Goal: Task Accomplishment & Management: Use online tool/utility

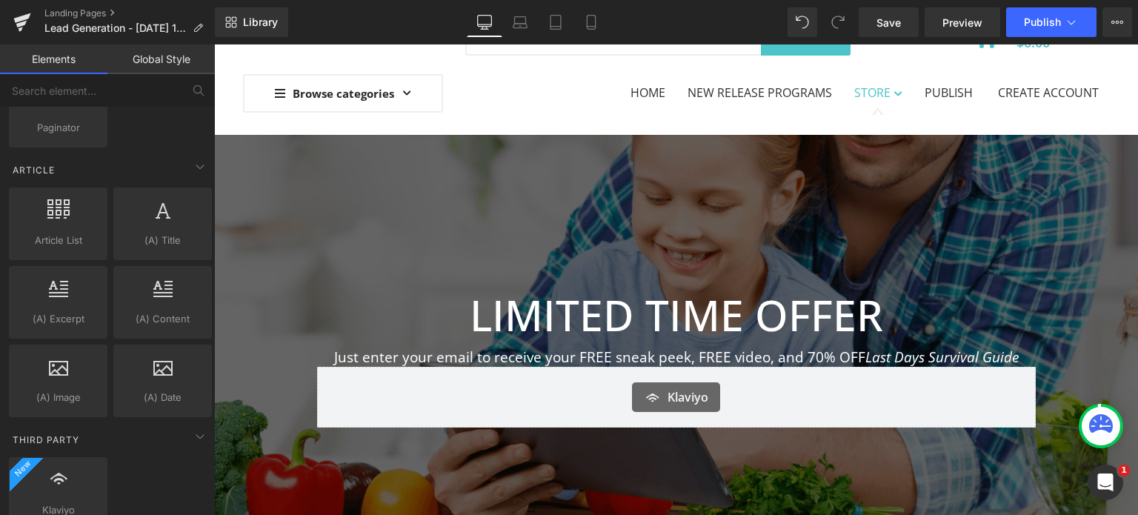
scroll to position [7163, 0]
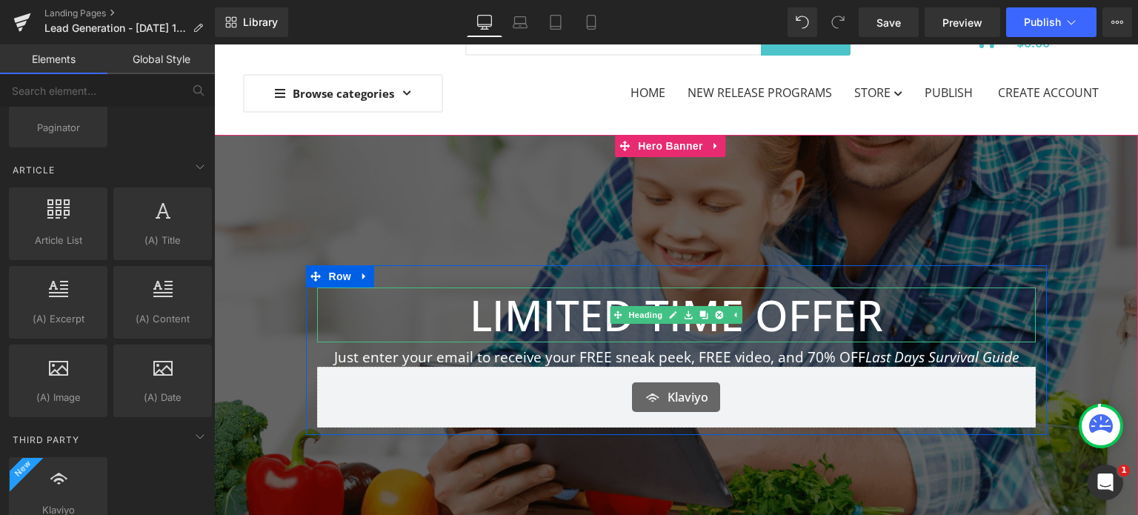
click at [846, 308] on h1 "LIMITED TIME OFFER" at bounding box center [676, 315] width 719 height 55
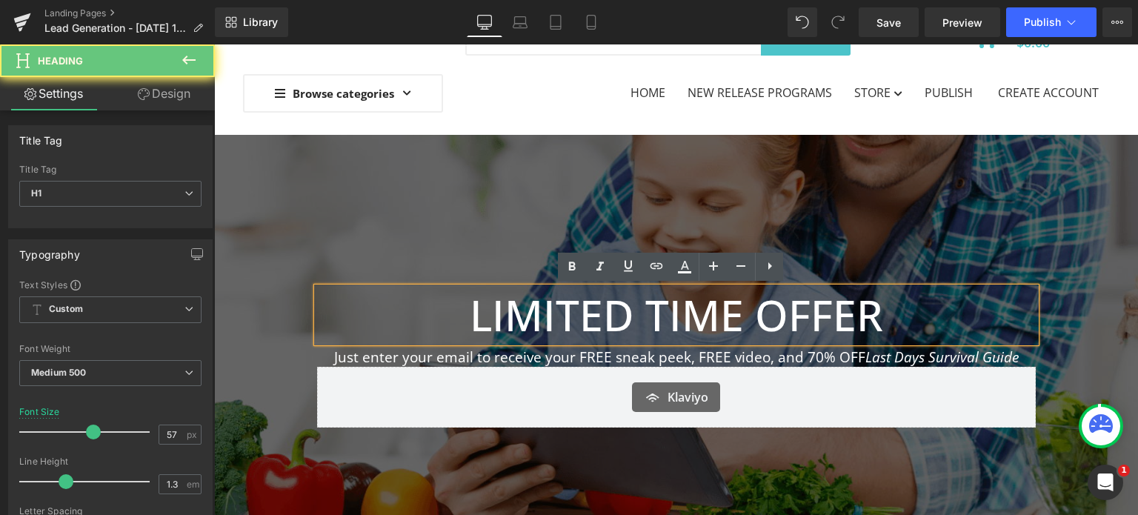
click at [880, 311] on h1 "LIMITED TIME OFFER" at bounding box center [676, 315] width 719 height 55
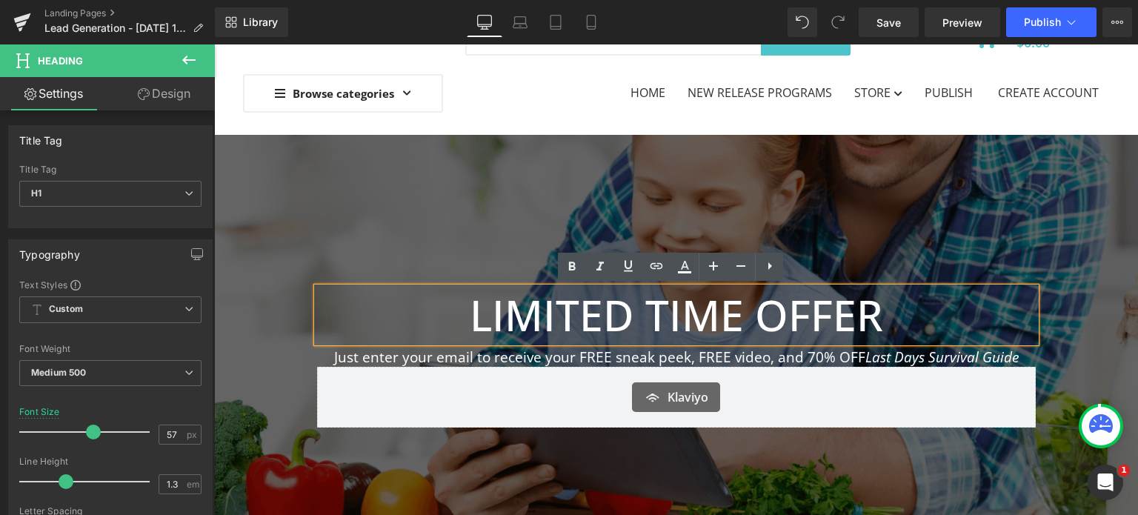
click at [252, 287] on span "LIMITED TIME OFFER Heading Just enter your email to receive your FREE sneak pee…" at bounding box center [676, 350] width 924 height 170
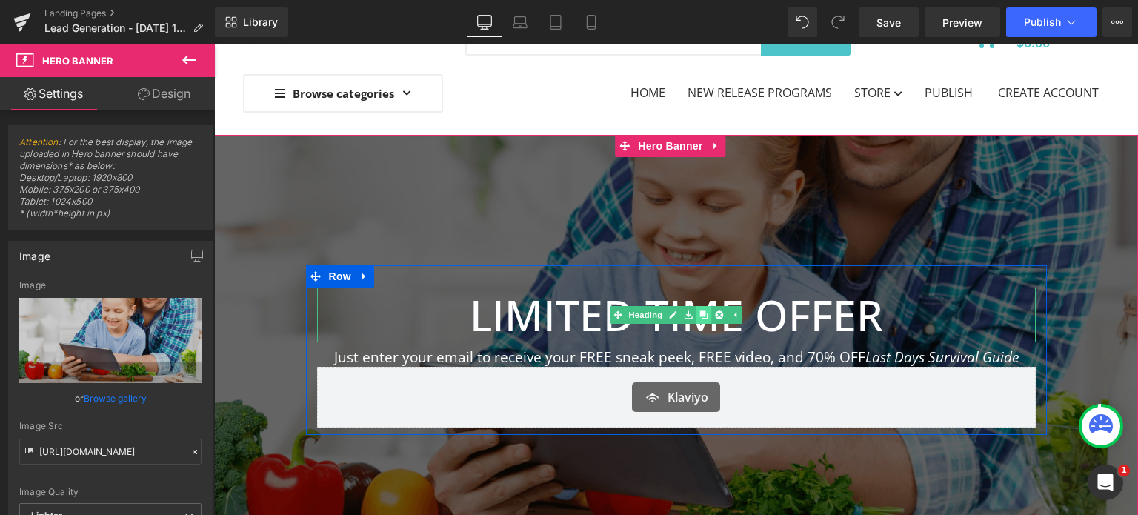
click at [700, 316] on icon at bounding box center [704, 315] width 8 height 8
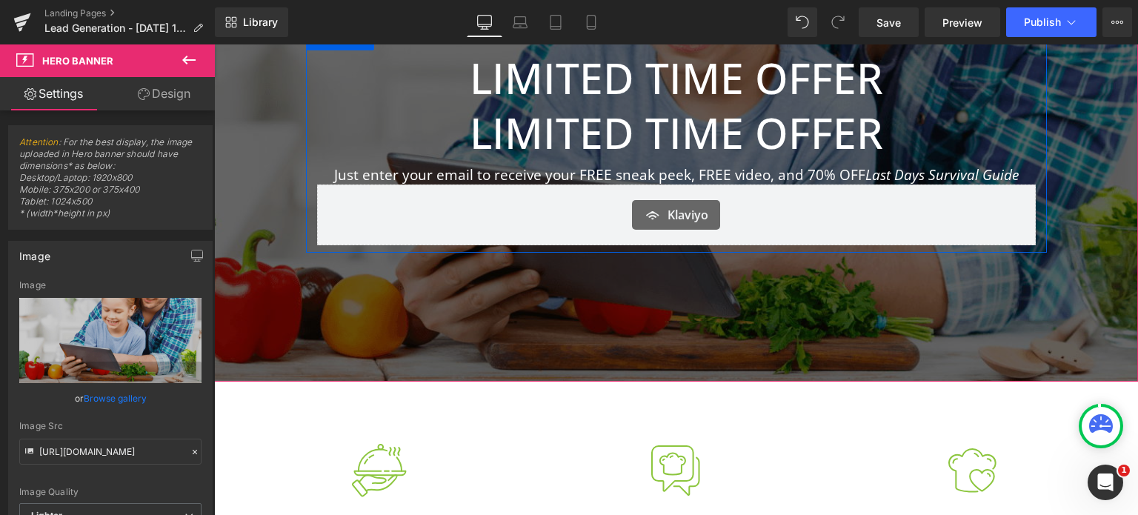
scroll to position [312, 0]
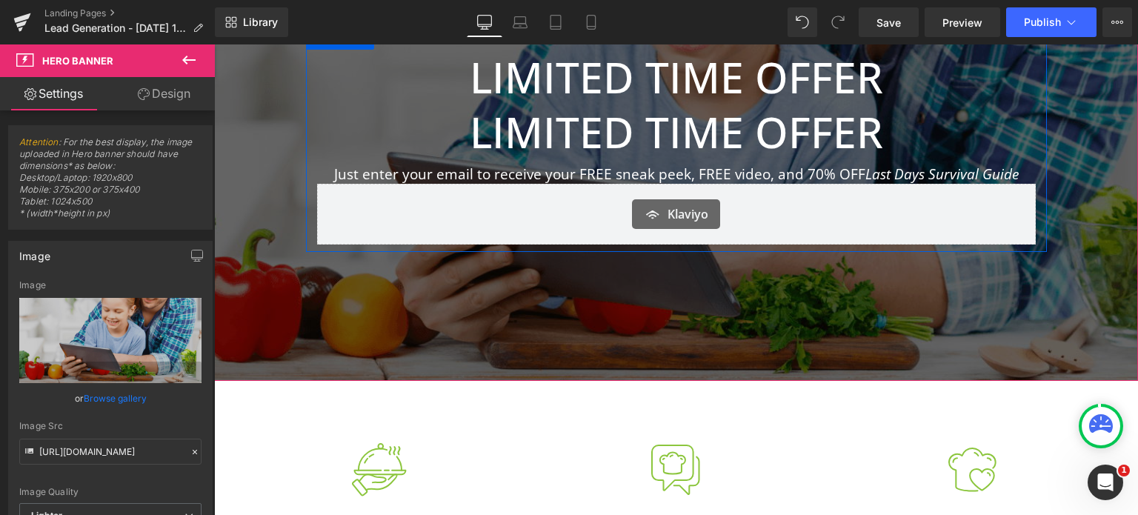
click at [845, 127] on h1 "LIMITED TIME OFFER" at bounding box center [676, 131] width 719 height 55
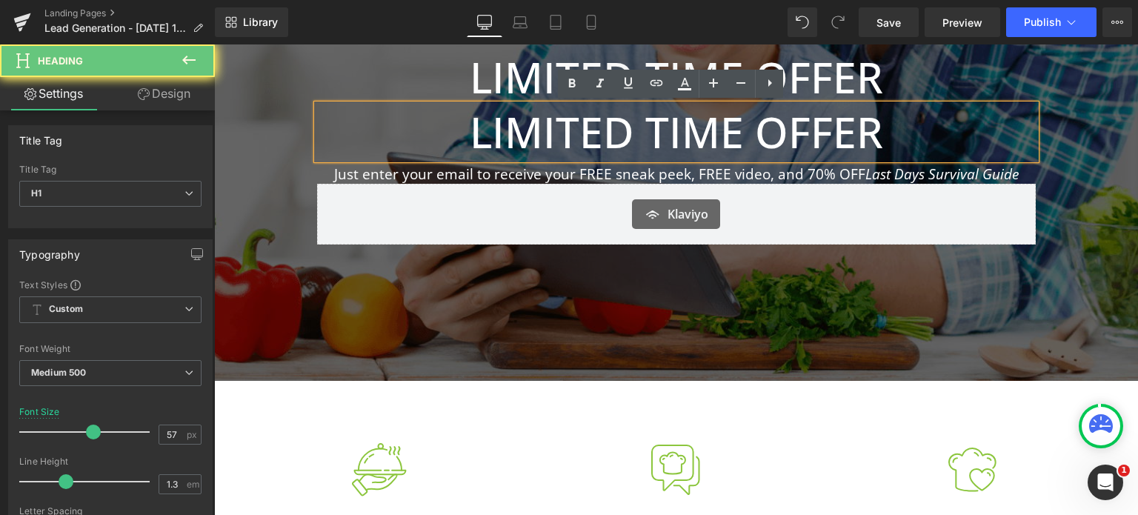
click at [900, 131] on h1 "LIMITED TIME OFFER" at bounding box center [676, 131] width 719 height 55
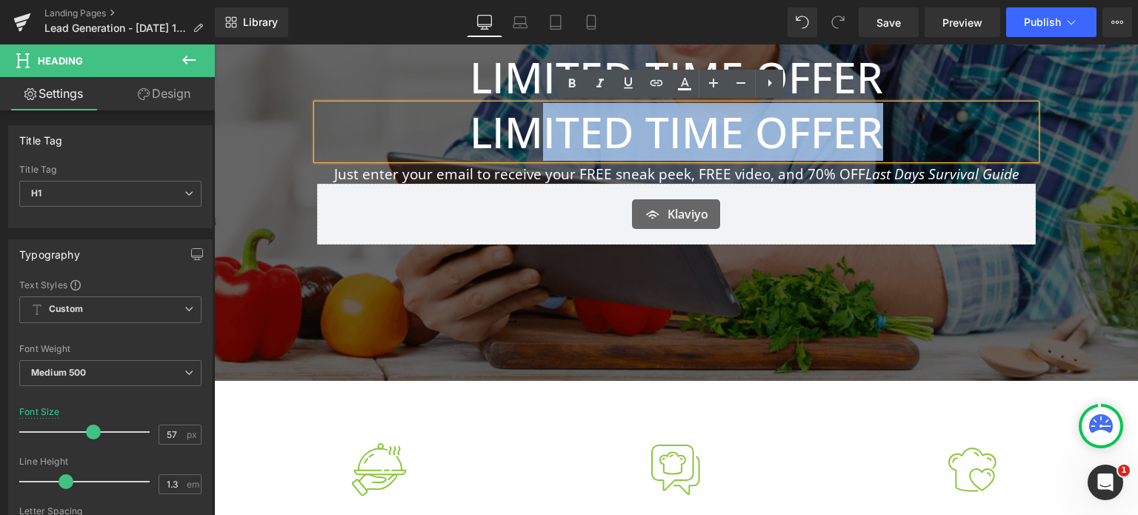
drag, startPoint x: 905, startPoint y: 131, endPoint x: 532, endPoint y: 147, distance: 373.1
click at [532, 147] on h1 "LIMITED TIME OFFER" at bounding box center [676, 131] width 719 height 55
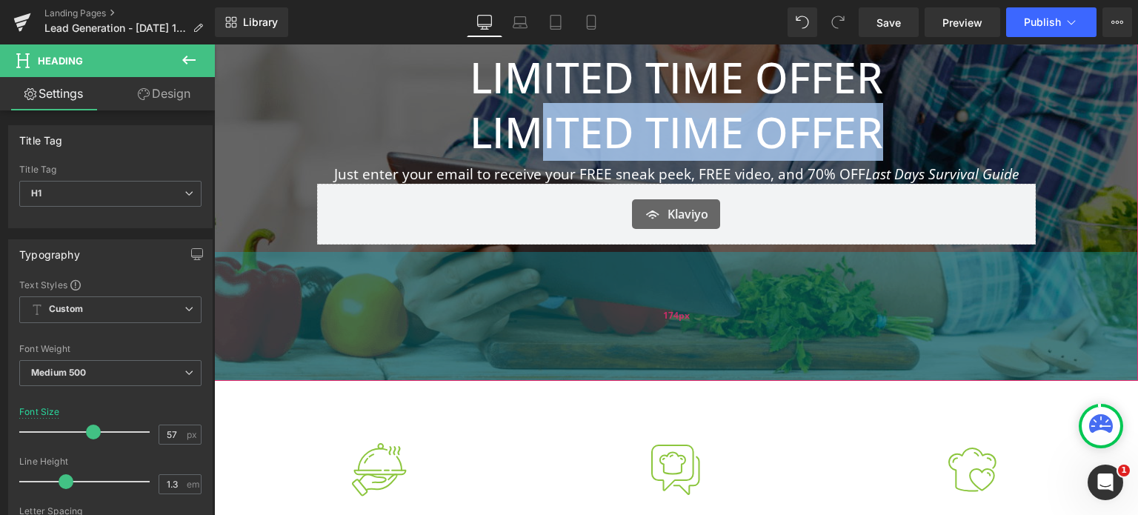
click at [323, 313] on div "174px" at bounding box center [676, 316] width 924 height 129
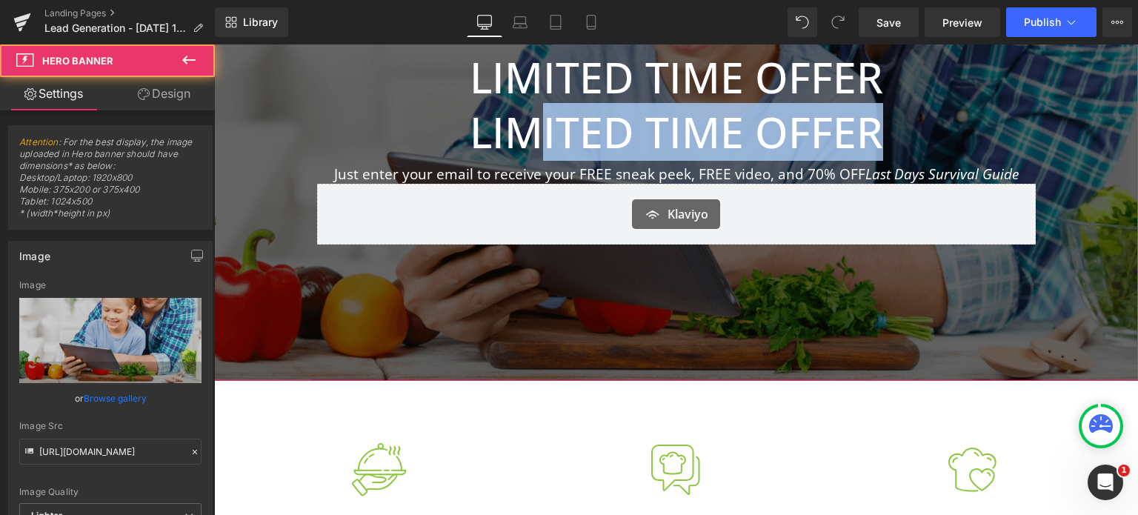
click at [285, 108] on span "LIMITED TIME OFFER Heading LIMITED TIME OFFER Heading Just enter your email to …" at bounding box center [676, 139] width 924 height 225
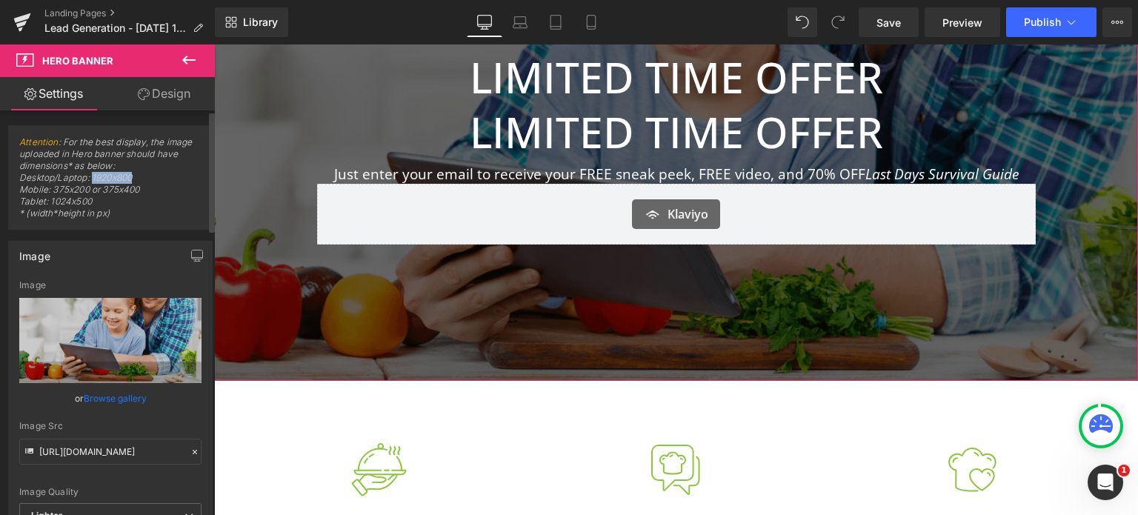
drag, startPoint x: 91, startPoint y: 176, endPoint x: 150, endPoint y: 177, distance: 59.3
click at [150, 177] on span "Attention : For the best display, the image uploaded in Hero banner should have…" at bounding box center [110, 182] width 182 height 93
copy span "1920x800"
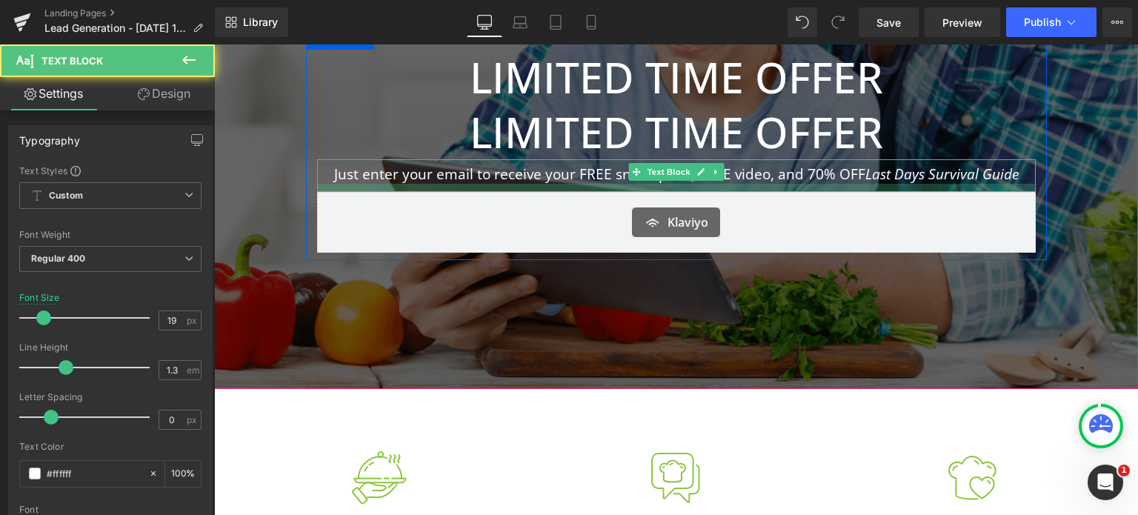
drag, startPoint x: 597, startPoint y: 180, endPoint x: 599, endPoint y: 188, distance: 8.4
click at [599, 188] on div at bounding box center [676, 188] width 719 height 8
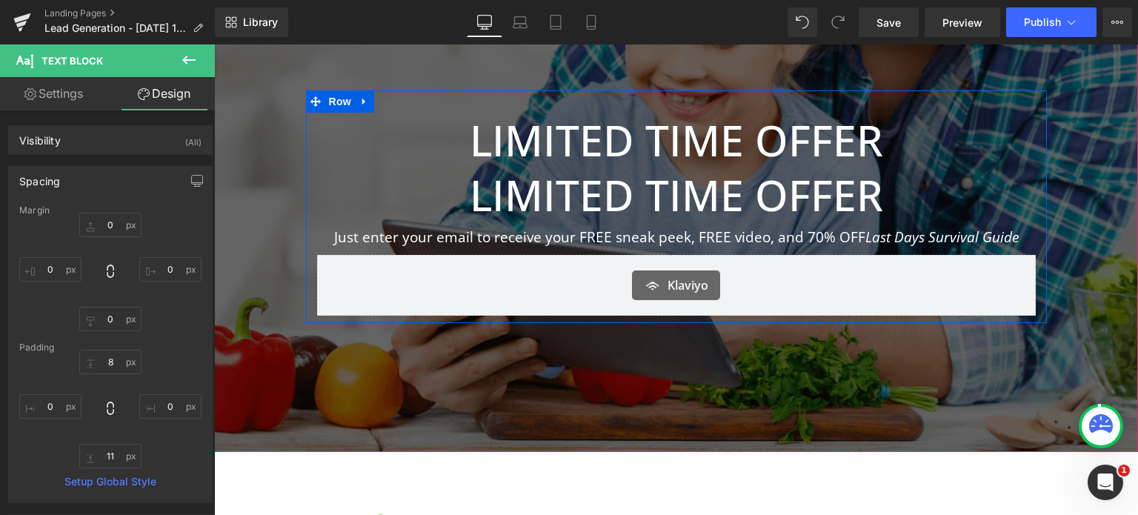
scroll to position [164, 0]
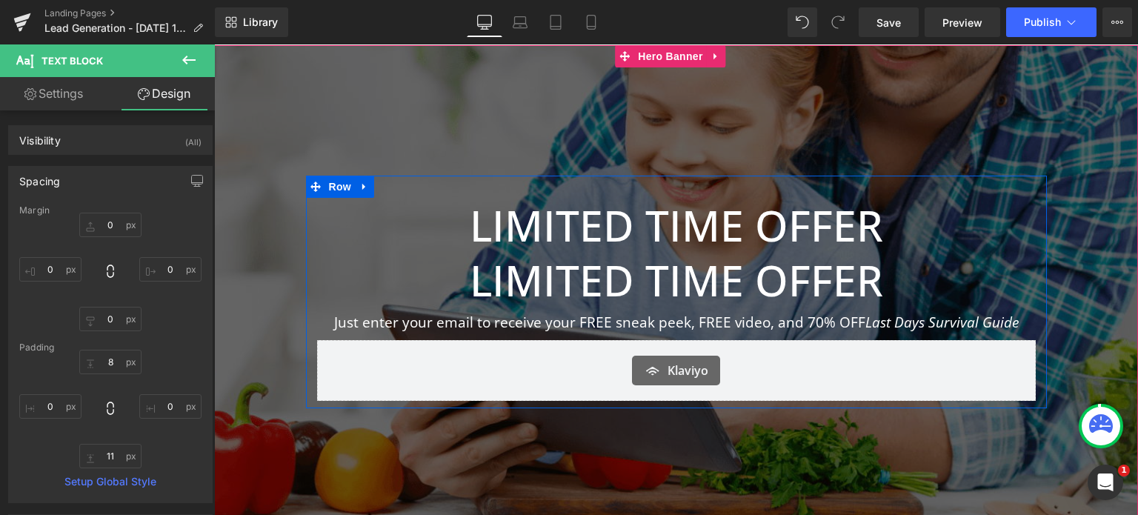
click at [607, 273] on h1 "LIMITED TIME OFFER" at bounding box center [676, 280] width 719 height 55
